Goal: Check status: Check status

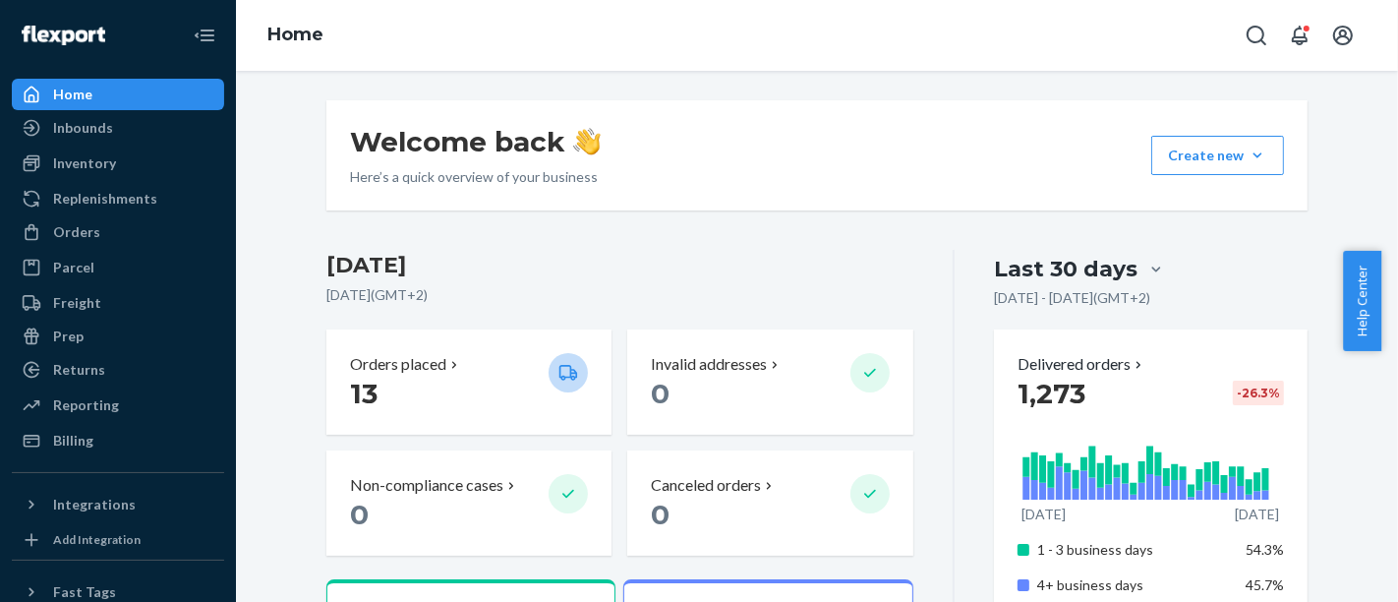
click at [172, 375] on div "Returns" at bounding box center [118, 370] width 208 height 28
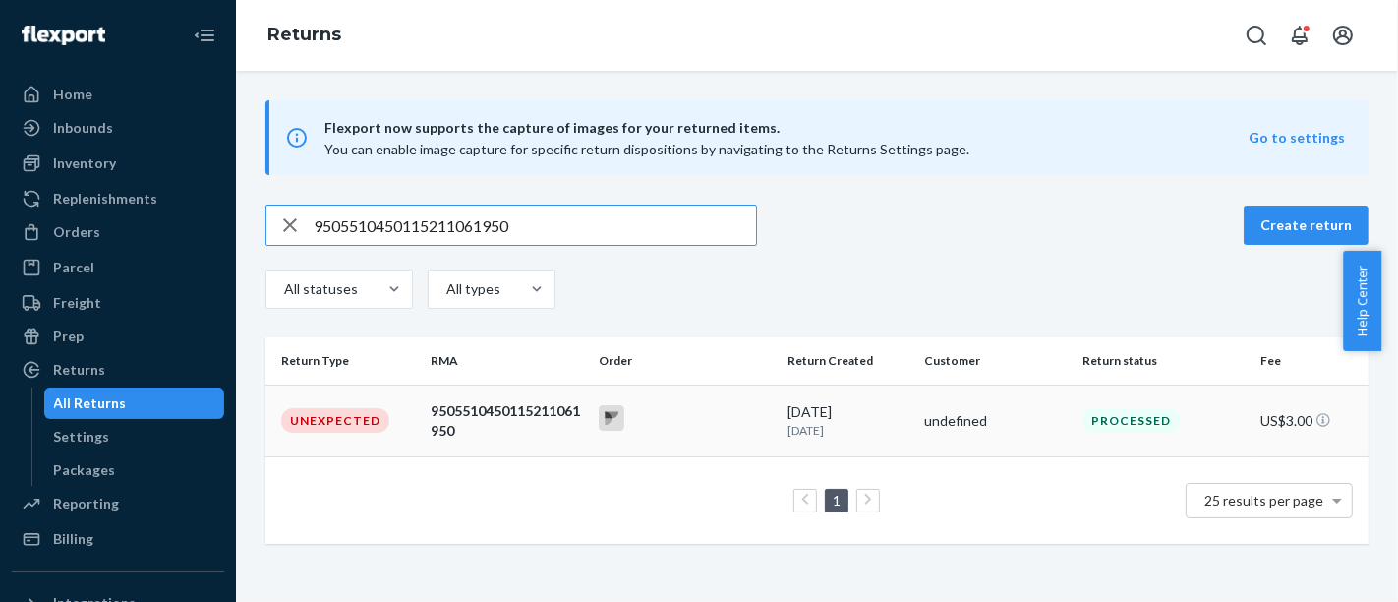
type input "9505510450115211061950"
click at [439, 420] on div "9505510450115211061950" at bounding box center [507, 420] width 152 height 39
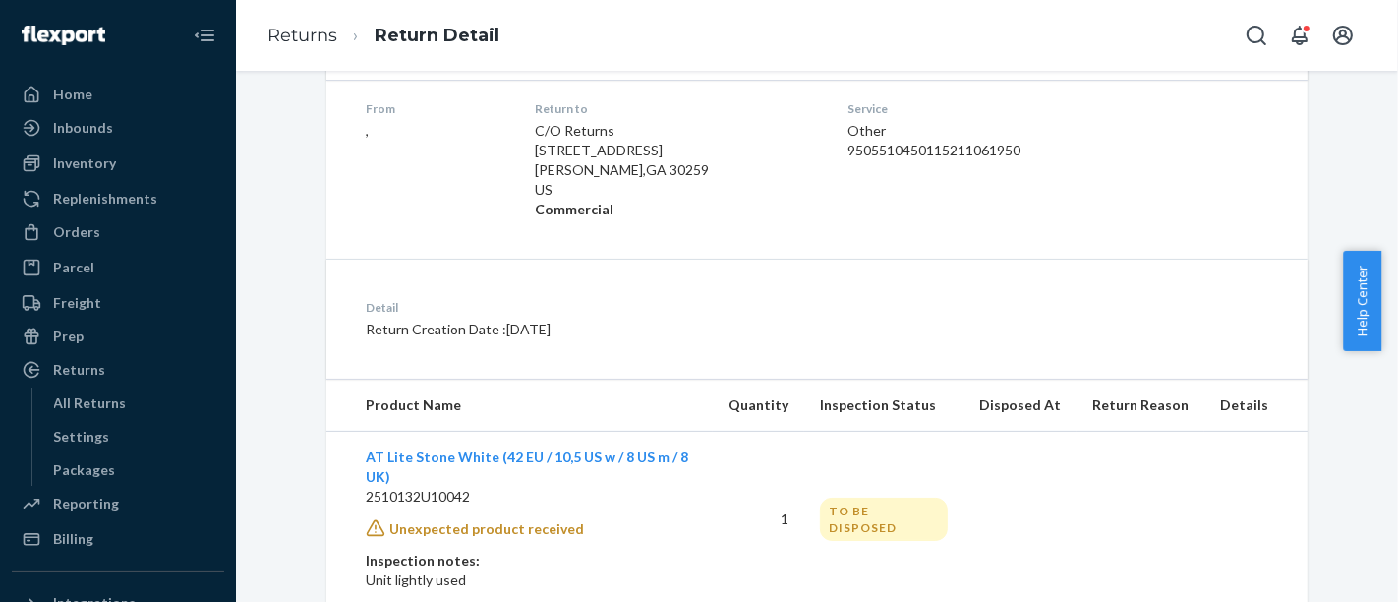
scroll to position [349, 0]
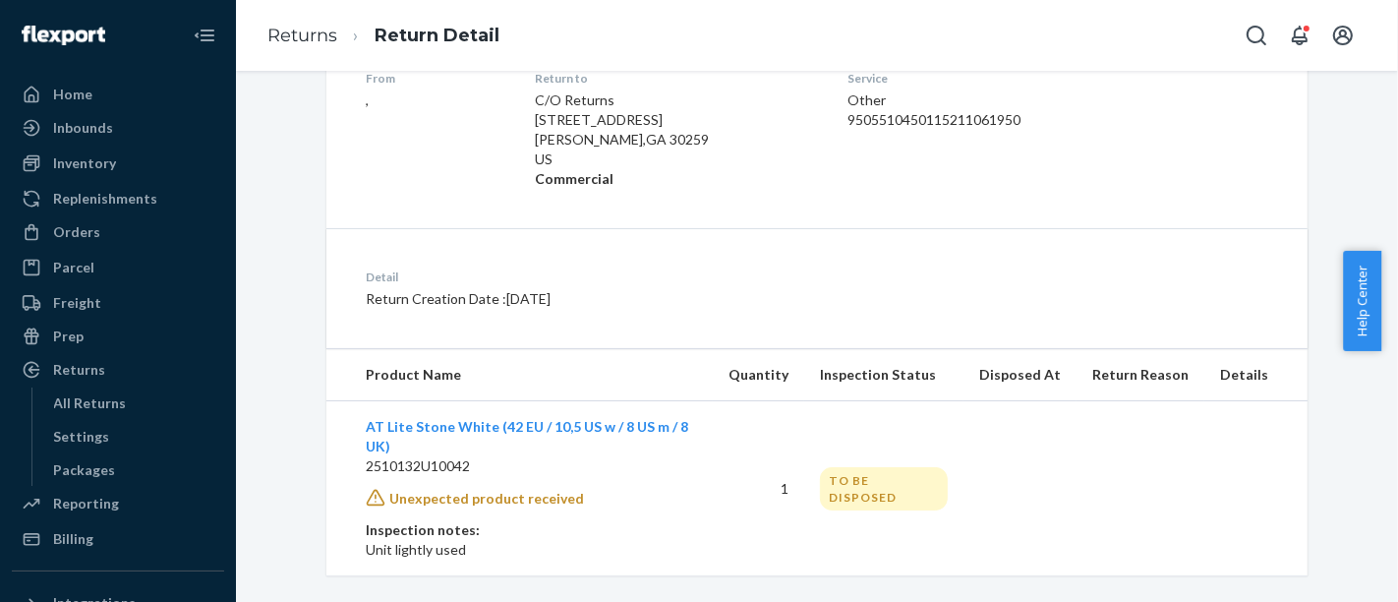
click at [1213, 273] on div "Detail Return Creation Date : [DATE]" at bounding box center [816, 288] width 981 height 120
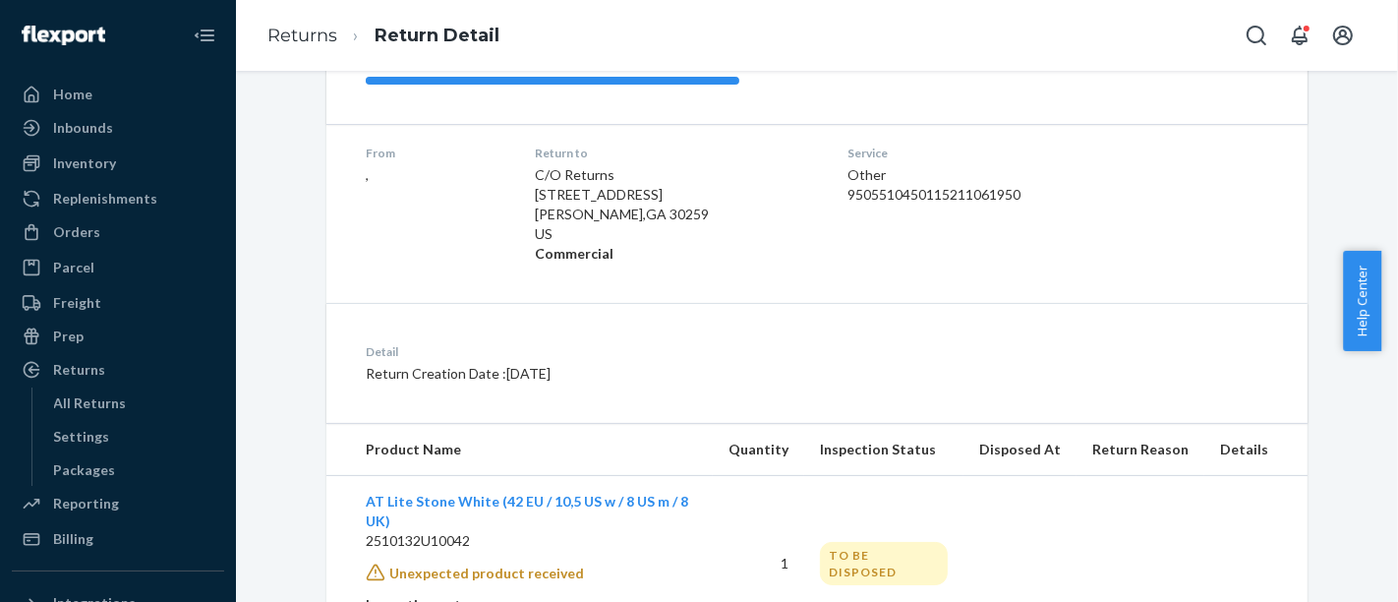
scroll to position [240, 0]
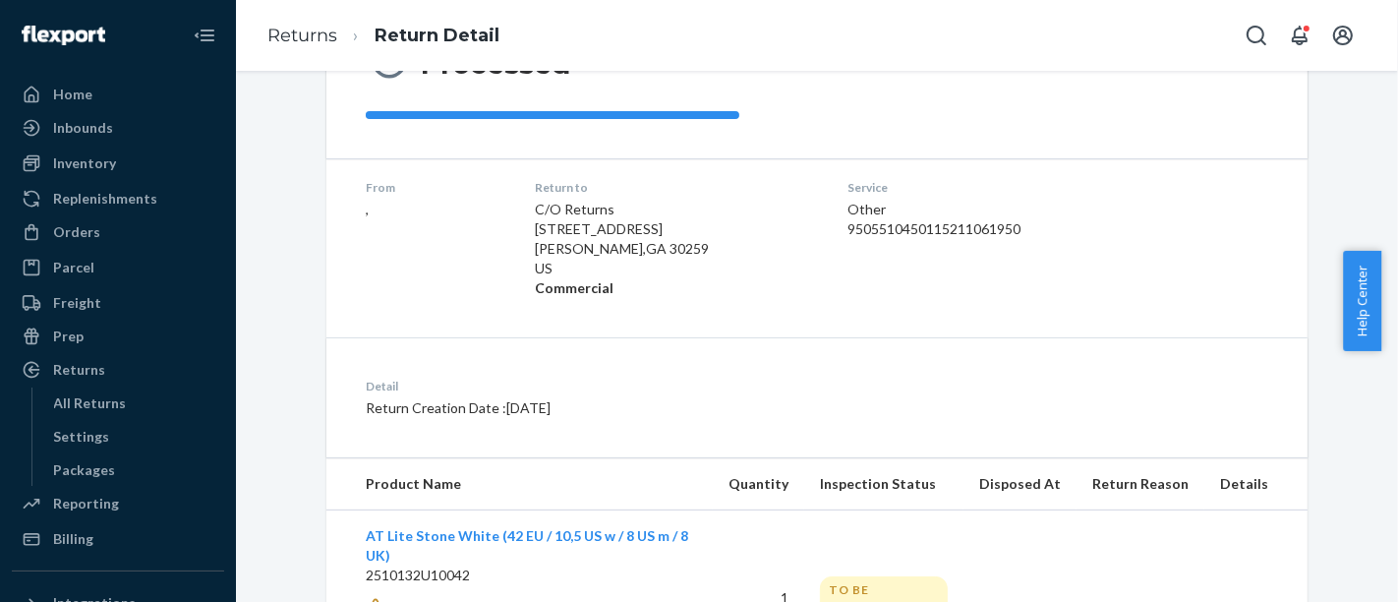
click at [891, 228] on div "9505510450115211061950" at bounding box center [988, 229] width 281 height 20
copy div "9505510450115211061950"
drag, startPoint x: 267, startPoint y: 220, endPoint x: 366, endPoint y: 0, distance: 241.2
click at [267, 220] on div "Return #9505510450115211061950 US$3.00 Processed From , Return to C/O Returns […" at bounding box center [817, 272] width 1133 height 824
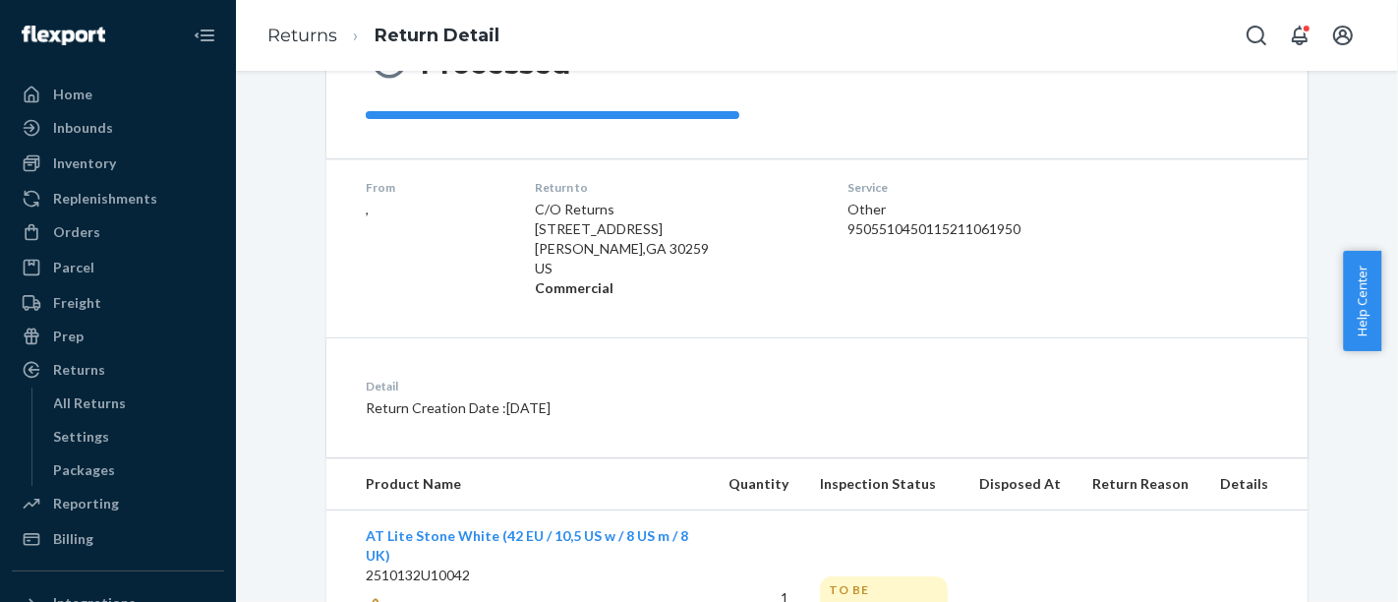
click at [300, 303] on div "Return #9505510450115211061950 US$3.00 Processed From , Return to C/O Returns […" at bounding box center [817, 272] width 1133 height 824
click at [260, 273] on div "Return #9505510450115211061950 US$3.00 Processed From , Return to C/O Returns […" at bounding box center [817, 272] width 1133 height 824
click at [258, 287] on div "Return #9505510450115211061950 US$3.00 Processed From , Return to C/O Returns […" at bounding box center [817, 272] width 1133 height 824
click at [293, 346] on div "Return #9505510450115211061950 US$3.00 Processed From , Return to C/O Returns […" at bounding box center [817, 272] width 1133 height 824
click at [279, 488] on div "Return #9505510450115211061950 US$3.00 Processed From , Return to C/O Returns […" at bounding box center [817, 272] width 1133 height 824
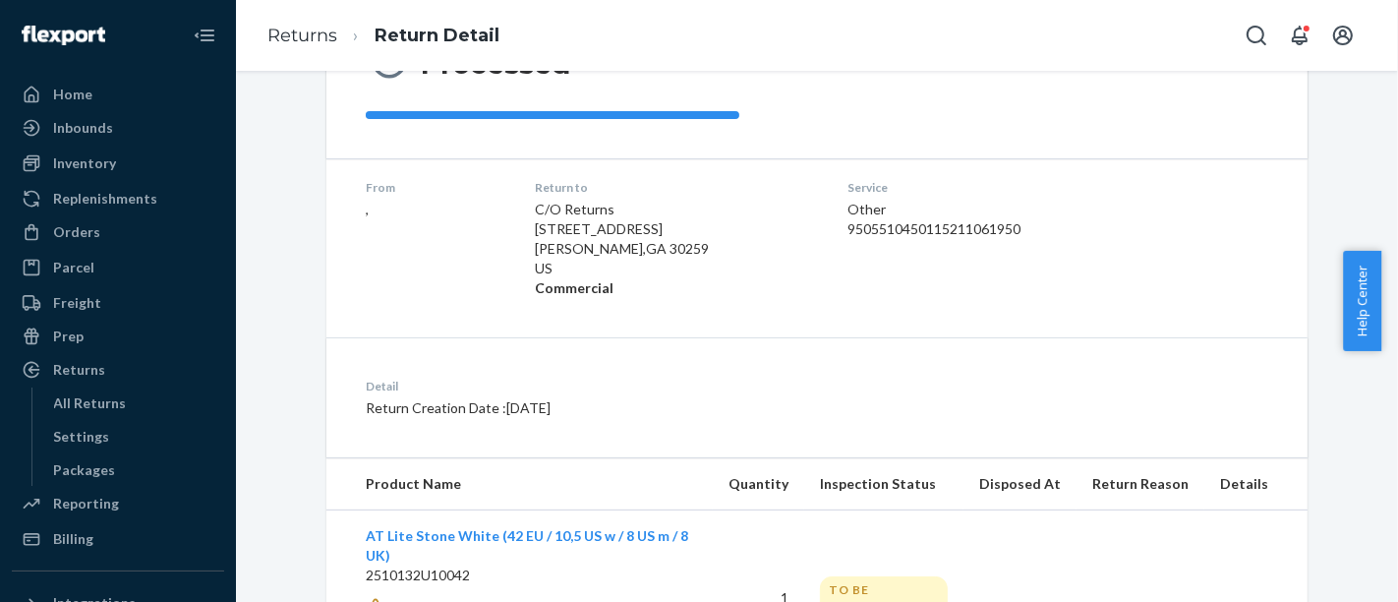
click at [291, 391] on div "Return #9505510450115211061950 US$3.00 Processed From , Return to C/O Returns […" at bounding box center [817, 272] width 1133 height 824
